Goal: Entertainment & Leisure: Consume media (video, audio)

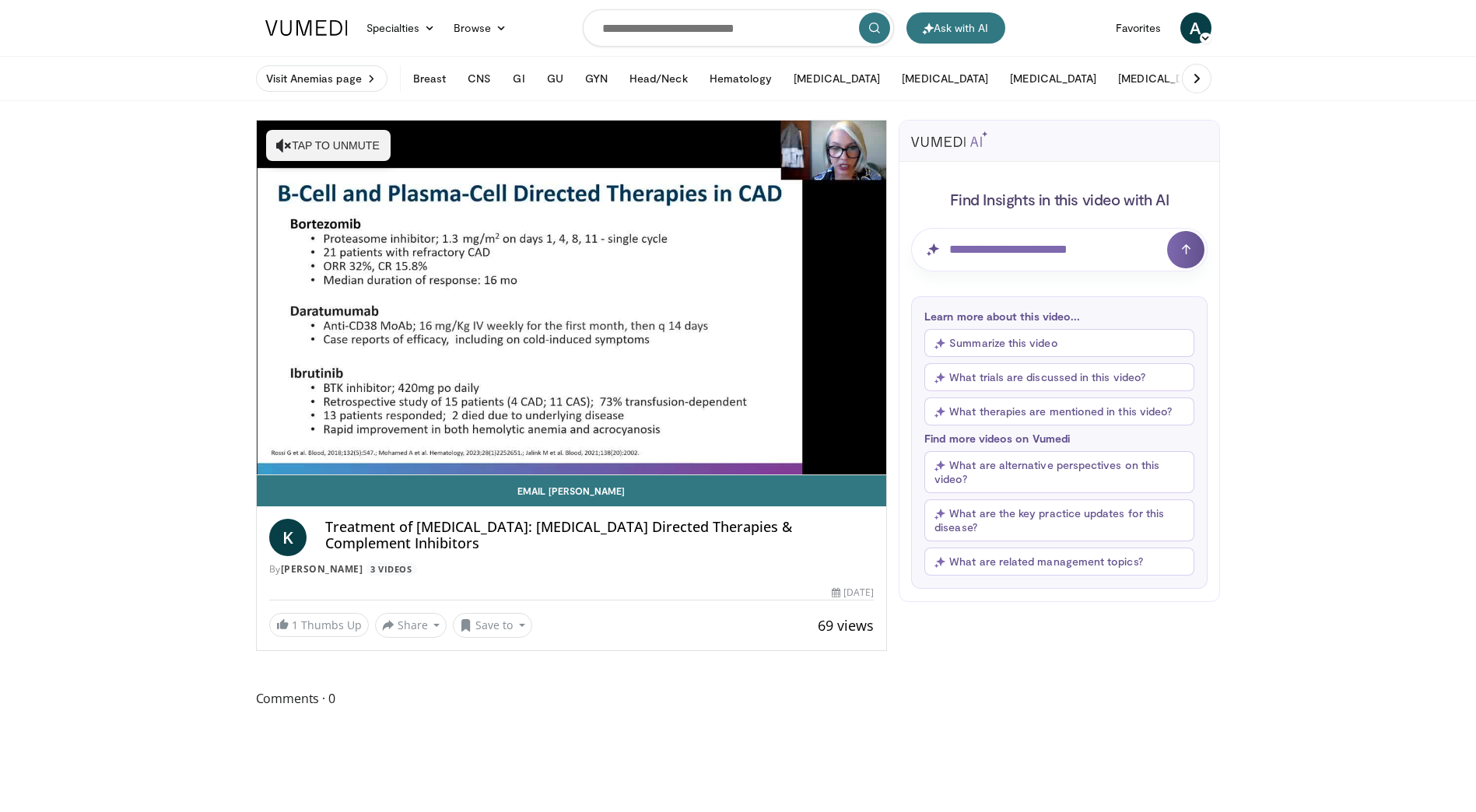
click at [290, 441] on div "10 seconds Tap to unmute" at bounding box center [572, 297] width 630 height 354
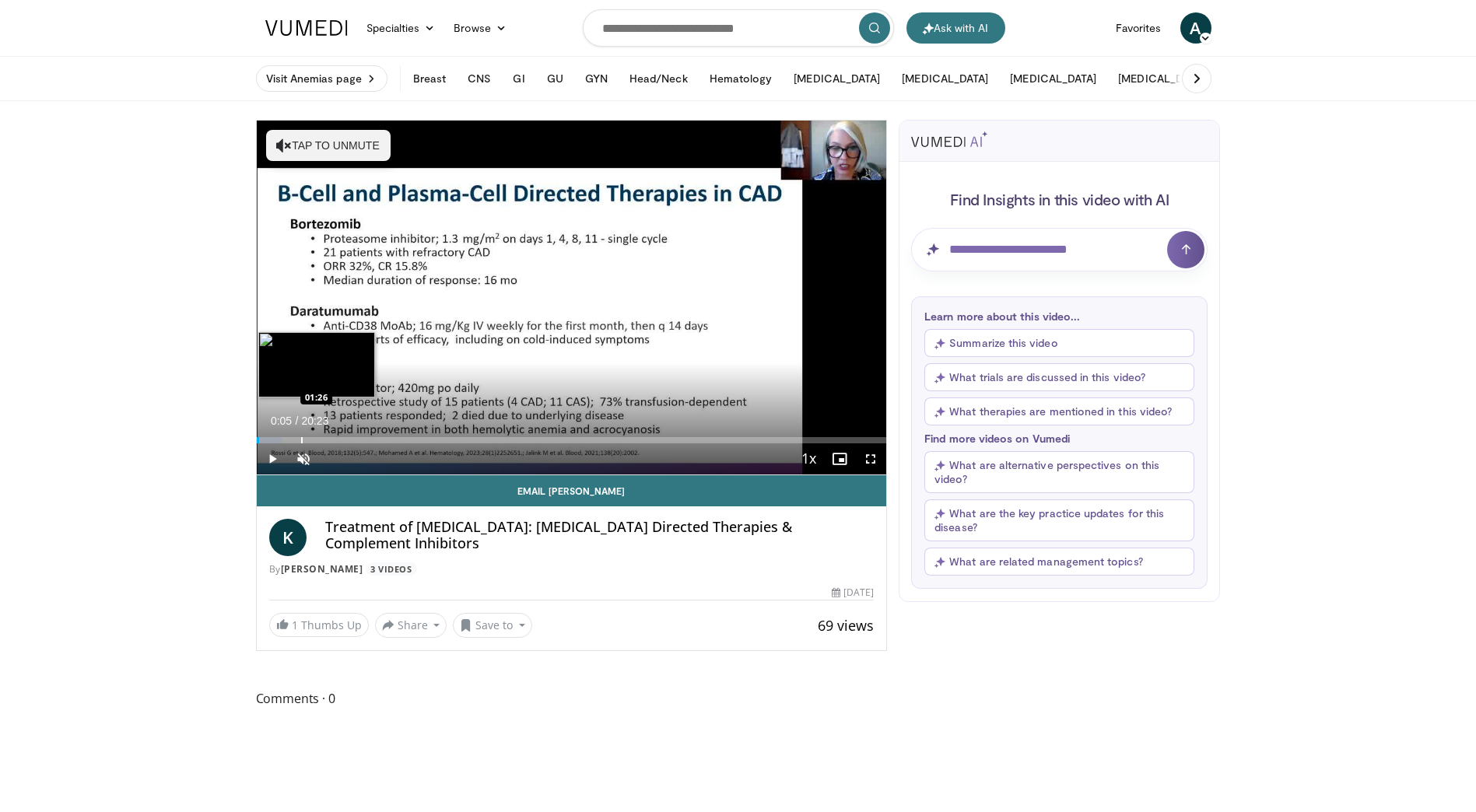
click at [301, 443] on div "Progress Bar" at bounding box center [302, 440] width 2 height 6
click at [317, 441] on div "Loaded : 12.16% 01:24 02:00" at bounding box center [572, 440] width 630 height 6
click at [326, 441] on div "Progress Bar" at bounding box center [327, 440] width 2 height 6
click at [337, 441] on div "Progress Bar" at bounding box center [338, 440] width 2 height 6
click at [354, 441] on div "Progress Bar" at bounding box center [355, 440] width 2 height 6
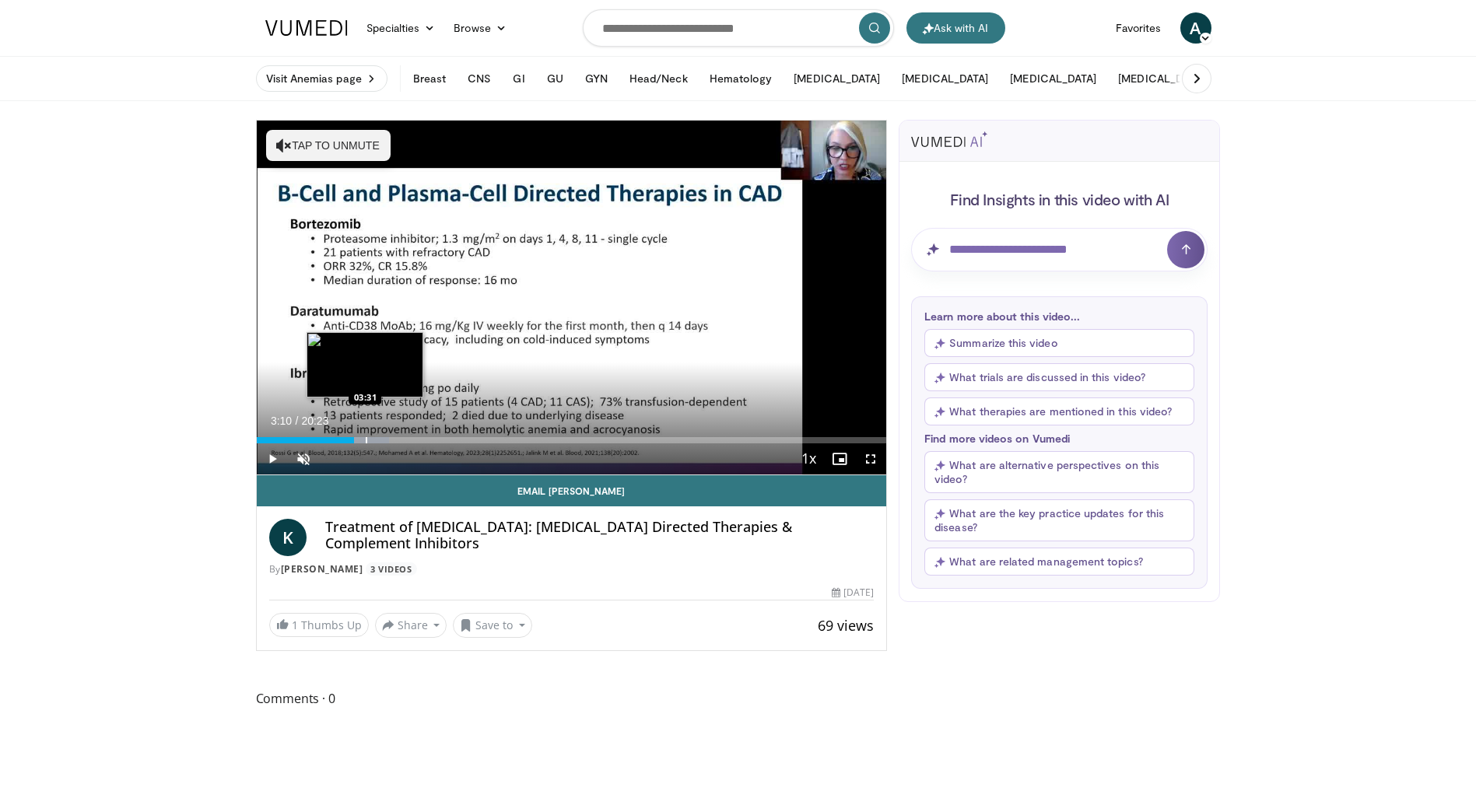
click at [364, 441] on div "Progress Bar" at bounding box center [364, 440] width 49 height 6
click at [274, 462] on span "Video Player" at bounding box center [273, 459] width 31 height 31
click at [387, 440] on div "Progress Bar" at bounding box center [388, 440] width 2 height 6
click at [412, 441] on div "Progress Bar" at bounding box center [412, 440] width 2 height 6
click at [429, 440] on div "Progress Bar" at bounding box center [430, 440] width 2 height 6
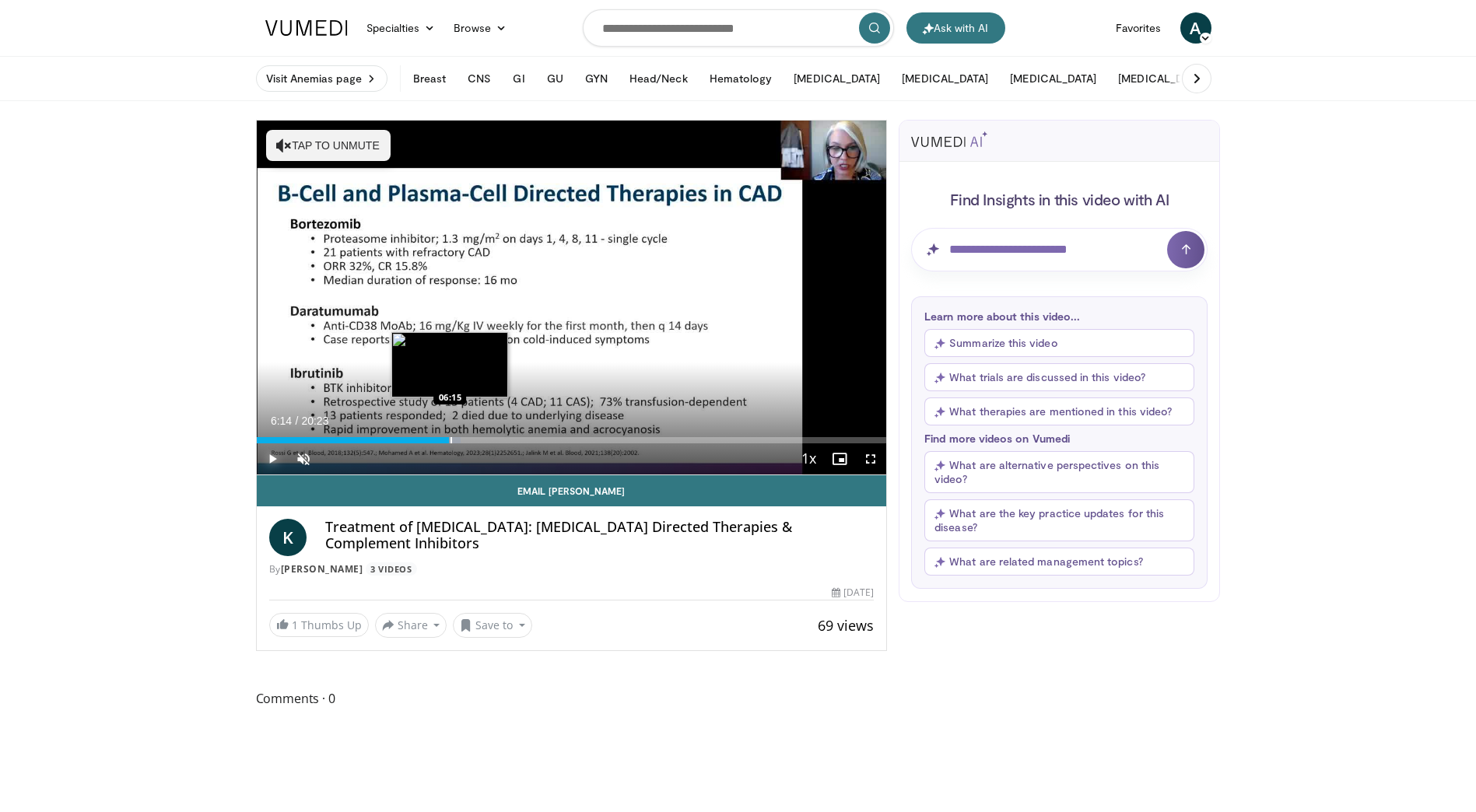
click at [451, 439] on div "Progress Bar" at bounding box center [451, 440] width 2 height 6
click at [479, 436] on div "Loaded : 35.68% 07:11 07:10" at bounding box center [572, 436] width 630 height 15
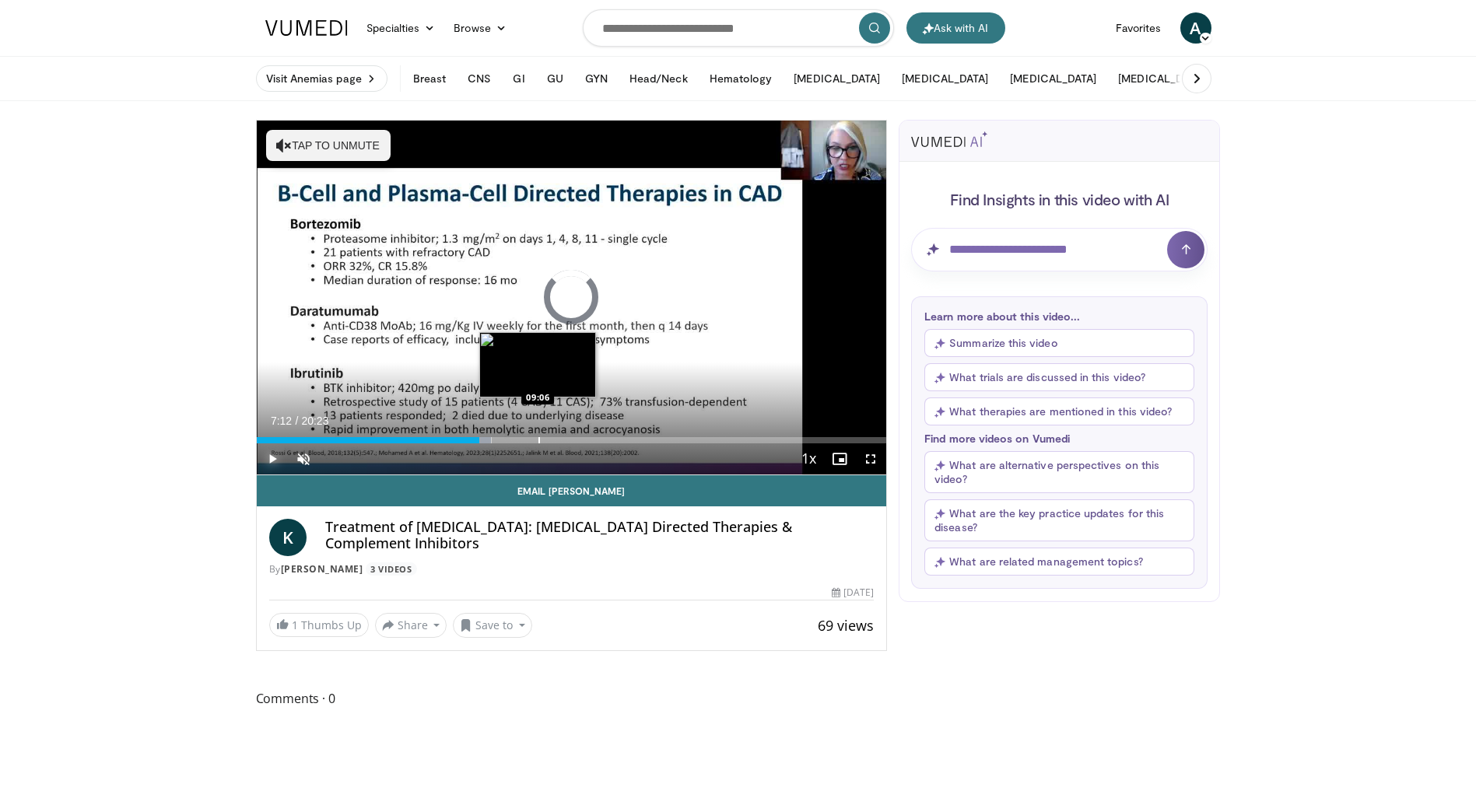
click at [539, 438] on div "Progress Bar" at bounding box center [540, 440] width 2 height 6
click at [562, 439] on div "Progress Bar" at bounding box center [562, 440] width 2 height 6
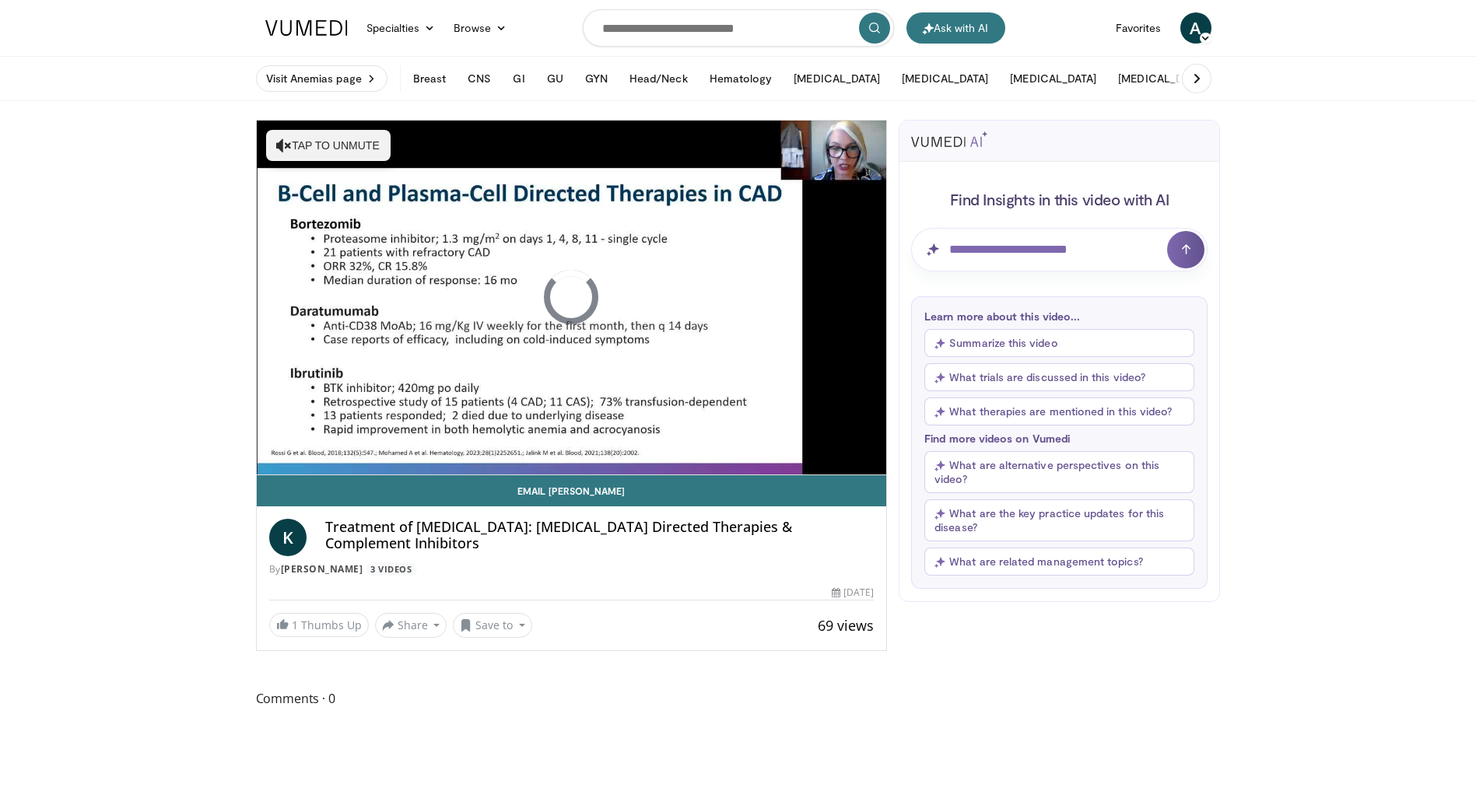
click at [614, 440] on video-js "**********" at bounding box center [572, 297] width 630 height 354
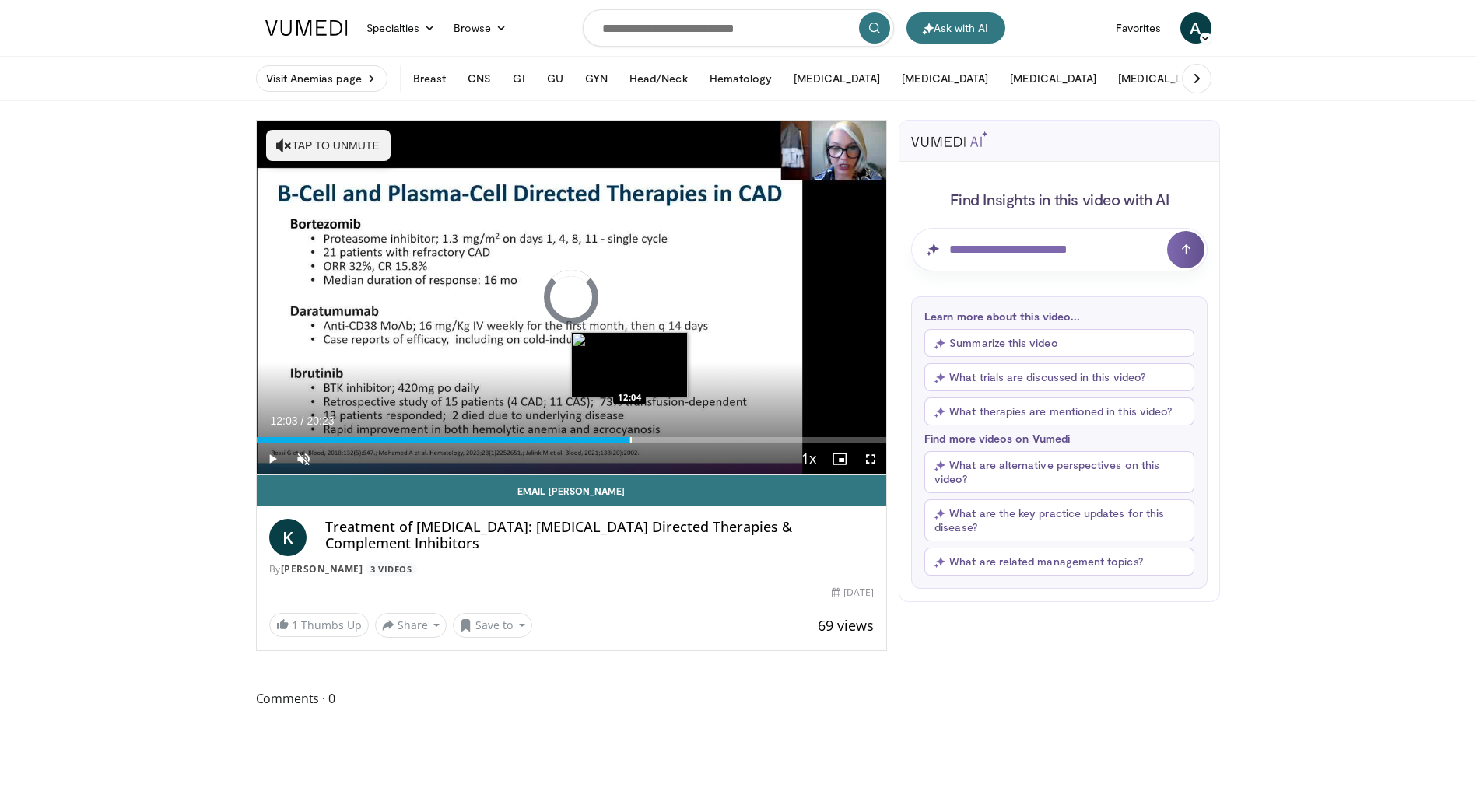
click at [630, 443] on div "Progress Bar" at bounding box center [631, 440] width 2 height 6
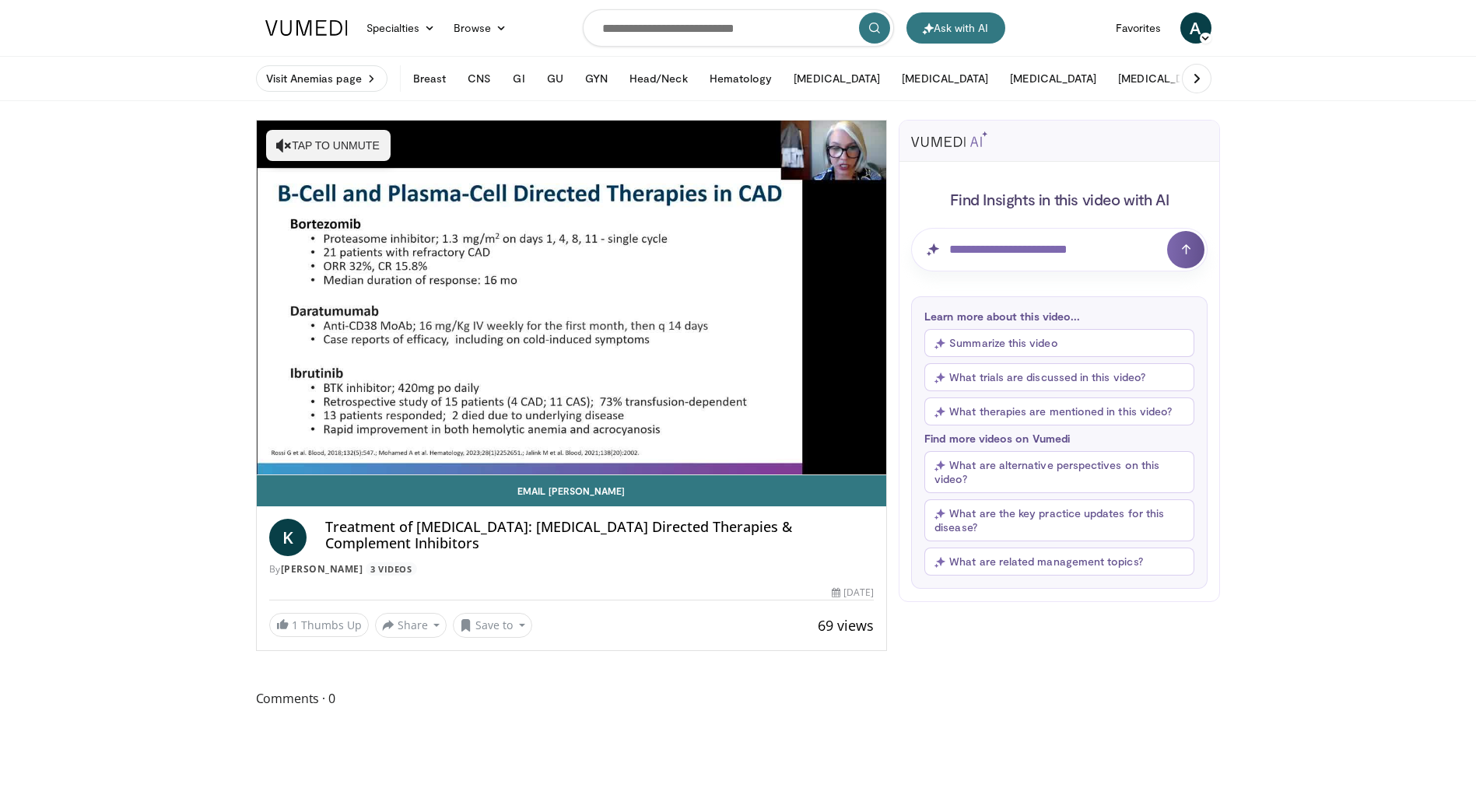
click at [673, 441] on div "10 seconds Tap to unmute" at bounding box center [572, 297] width 630 height 354
